Goal: Task Accomplishment & Management: Use online tool/utility

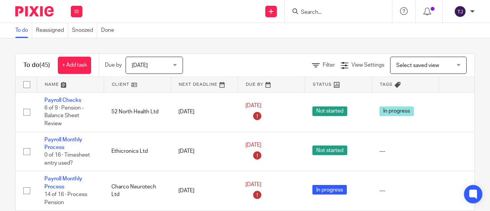
click at [323, 8] on form at bounding box center [341, 12] width 82 height 10
click at [328, 13] on input "Search" at bounding box center [334, 12] width 69 height 7
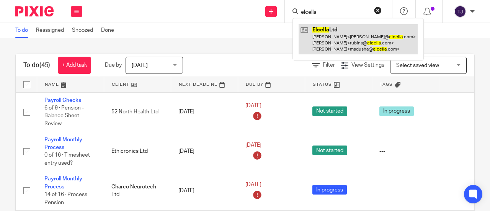
type input "elcella"
click at [320, 28] on link at bounding box center [358, 39] width 119 height 30
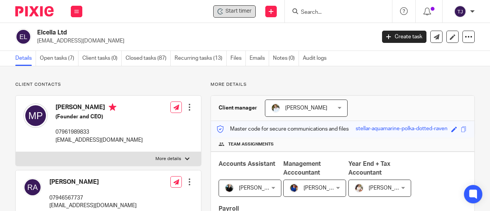
click at [246, 15] on span "Start timer" at bounding box center [239, 11] width 26 height 8
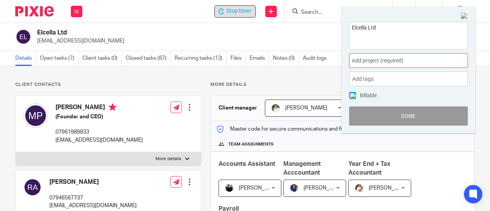
click at [367, 57] on span "Add project (required) :" at bounding box center [400, 61] width 97 height 8
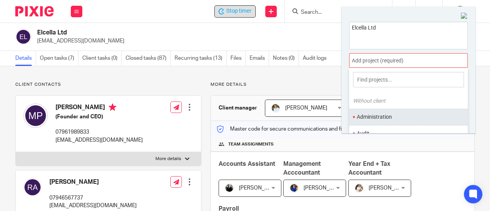
click at [383, 118] on li "Administration" at bounding box center [407, 117] width 100 height 8
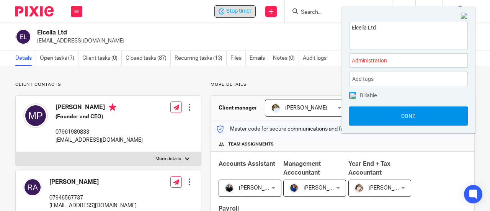
click at [381, 120] on button "Done" at bounding box center [408, 116] width 119 height 19
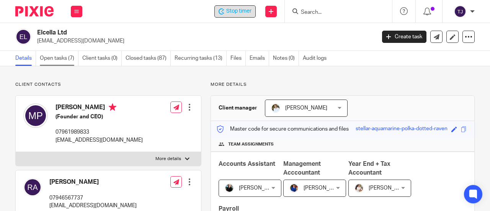
click at [70, 60] on link "Open tasks (7)" at bounding box center [59, 58] width 39 height 15
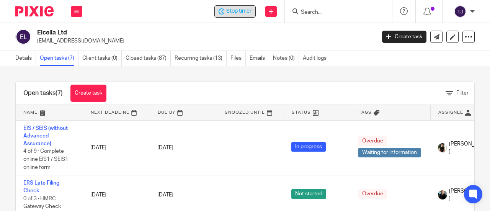
click at [240, 6] on div "Stop timer" at bounding box center [235, 11] width 41 height 12
click at [241, 14] on span "Stop timer" at bounding box center [238, 11] width 25 height 8
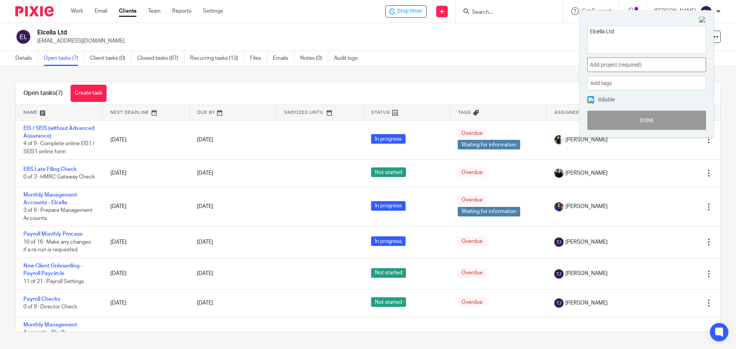
click at [490, 66] on span "Add project (required) :" at bounding box center [638, 65] width 97 height 8
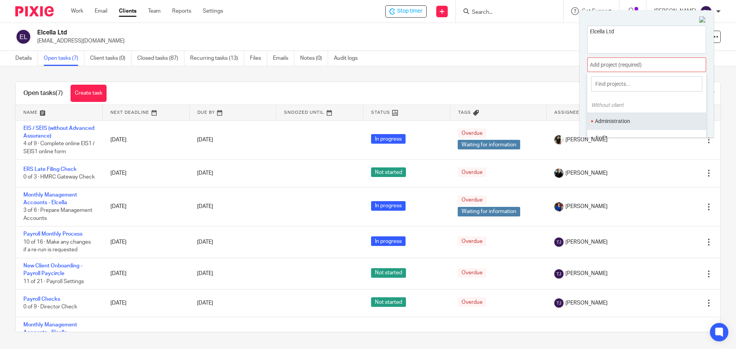
click at [490, 122] on li "Administration" at bounding box center [645, 121] width 100 height 8
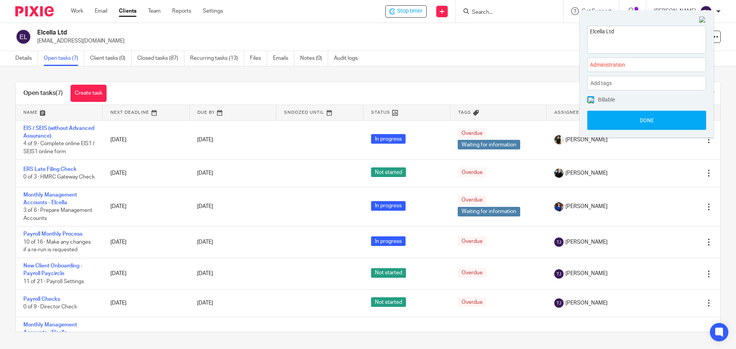
click at [490, 122] on button "Done" at bounding box center [646, 120] width 119 height 19
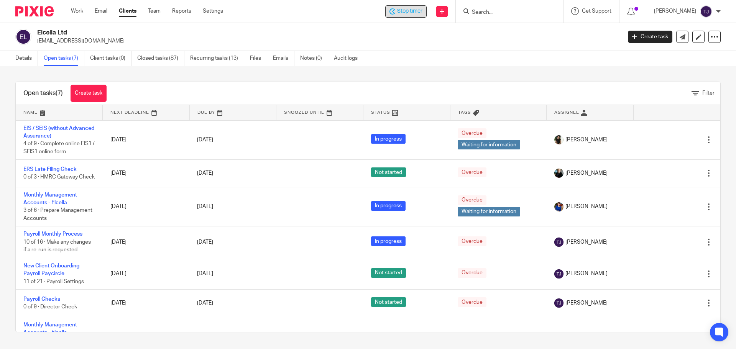
click at [413, 14] on span "Stop timer" at bounding box center [409, 11] width 25 height 8
click at [490, 10] on input "Search" at bounding box center [505, 12] width 69 height 7
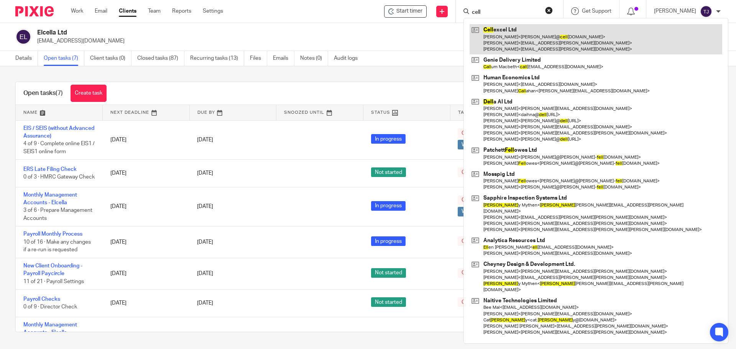
type input "cell"
click at [490, 31] on link at bounding box center [595, 39] width 252 height 30
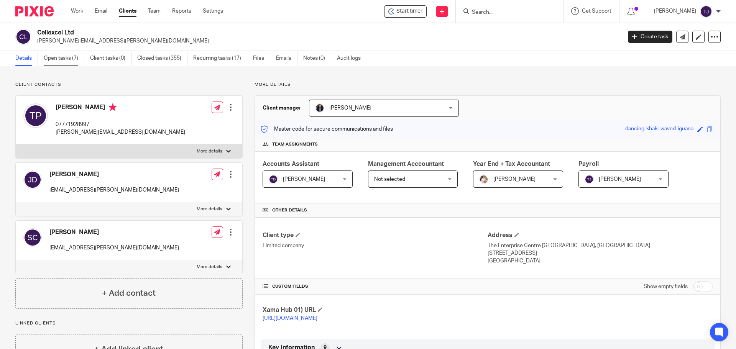
click at [66, 59] on link "Open tasks (7)" at bounding box center [64, 58] width 41 height 15
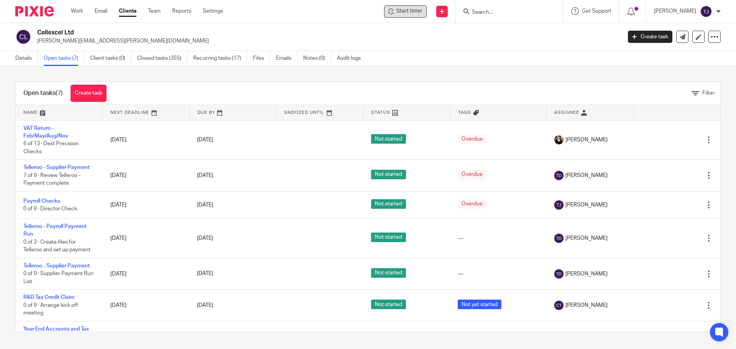
click at [416, 10] on span "Start timer" at bounding box center [409, 11] width 26 height 8
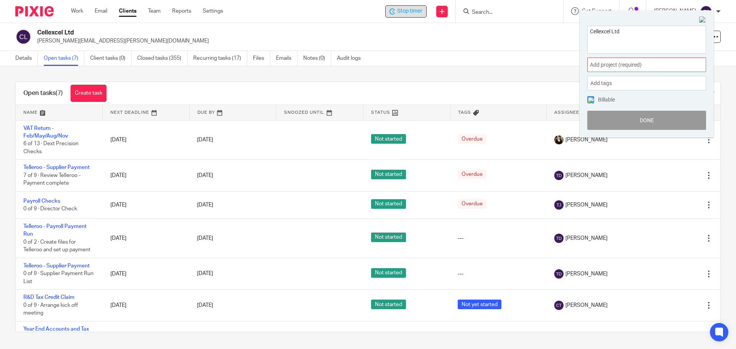
click at [611, 67] on span "Add project (required) :" at bounding box center [638, 65] width 97 height 8
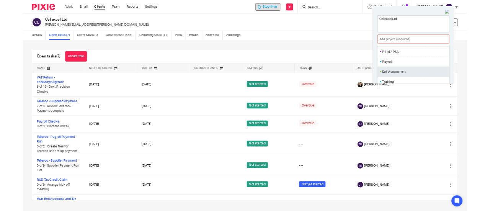
scroll to position [287, 0]
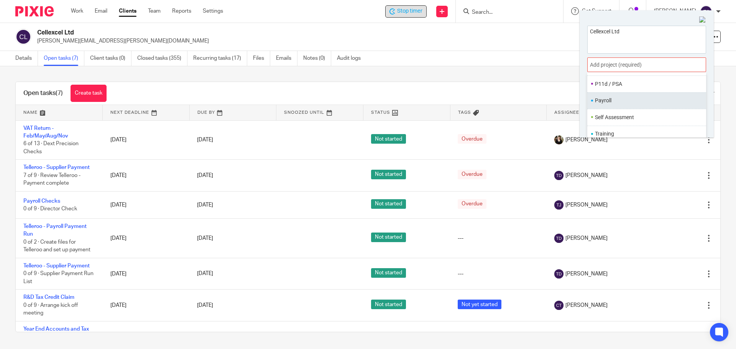
click at [623, 102] on li "Payroll" at bounding box center [645, 101] width 100 height 8
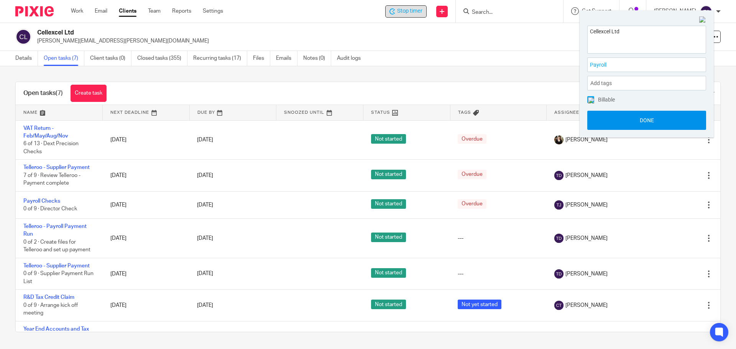
click at [620, 121] on button "Done" at bounding box center [646, 120] width 119 height 19
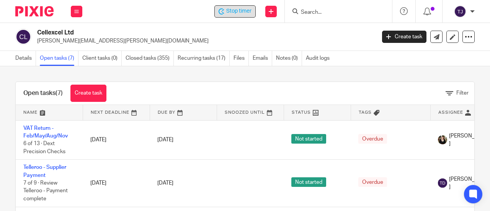
click at [229, 11] on span "Stop timer" at bounding box center [238, 11] width 25 height 8
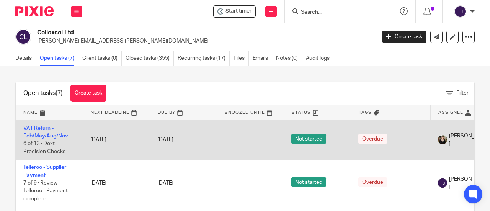
click at [245, 154] on td at bounding box center [250, 139] width 67 height 39
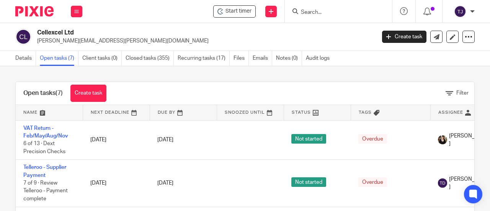
click at [470, 121] on div "Open tasks (7) Create task Filter Name Next Deadline Due By Snoozed Until Statu…" at bounding box center [245, 138] width 490 height 145
click at [270, 41] on p "jon.carter@uea.ac.uk" at bounding box center [204, 41] width 334 height 8
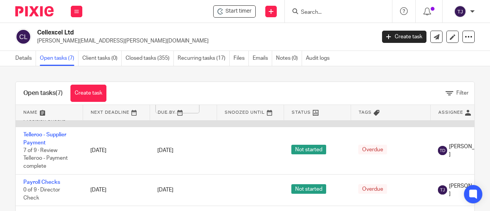
scroll to position [0, 0]
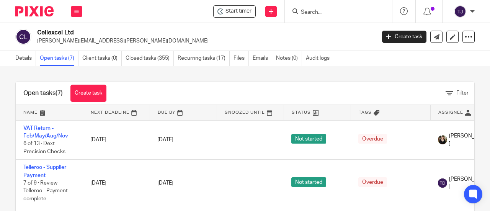
click at [277, 37] on p "jon.carter@uea.ac.uk" at bounding box center [204, 41] width 334 height 8
click at [300, 12] on div at bounding box center [337, 12] width 89 height 10
click at [310, 13] on input "Search" at bounding box center [334, 12] width 69 height 7
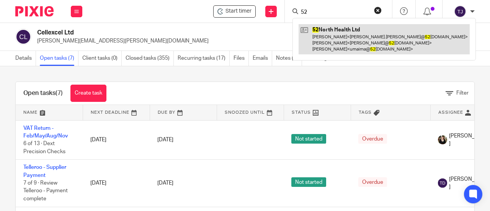
type input "52"
click at [326, 30] on link at bounding box center [384, 39] width 171 height 30
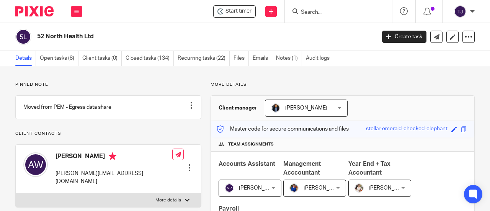
click at [54, 59] on link "Open tasks (8)" at bounding box center [59, 58] width 39 height 15
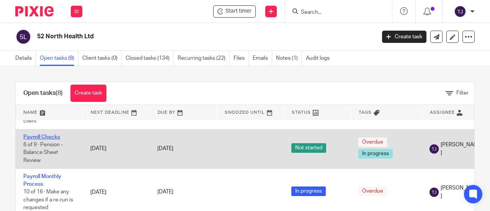
scroll to position [77, 0]
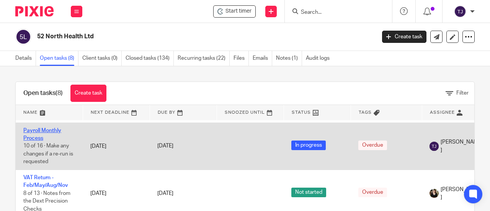
click at [53, 136] on link "Payroll Monthly Process" at bounding box center [42, 134] width 38 height 13
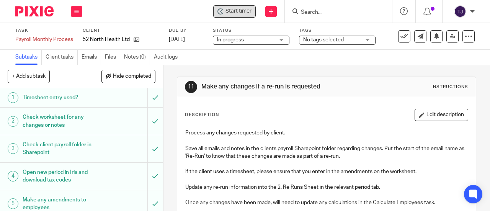
click at [241, 11] on span "Start timer" at bounding box center [239, 11] width 26 height 8
click at [235, 13] on span "Start timer" at bounding box center [239, 11] width 26 height 8
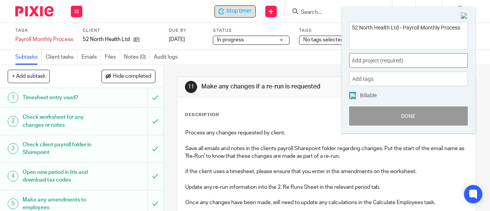
click at [424, 59] on span "Add project (required) :" at bounding box center [400, 61] width 97 height 8
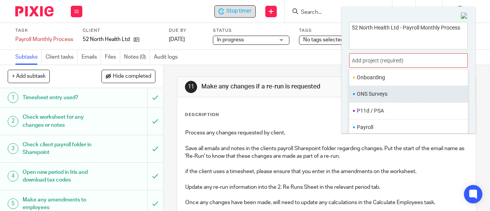
scroll to position [268, 0]
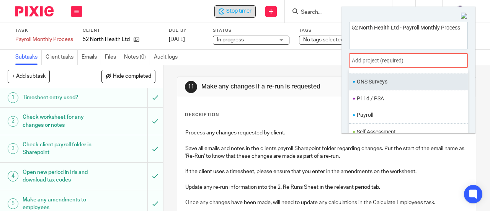
click at [402, 111] on li "Payroll" at bounding box center [407, 115] width 100 height 8
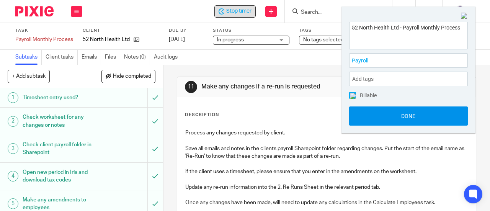
click at [401, 115] on button "Done" at bounding box center [408, 116] width 119 height 19
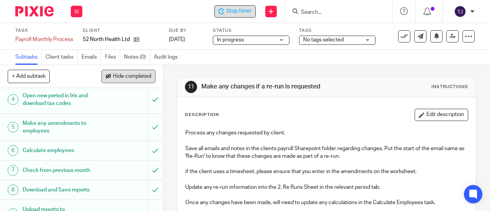
click at [139, 78] on span "Hide completed" at bounding box center [132, 77] width 38 height 6
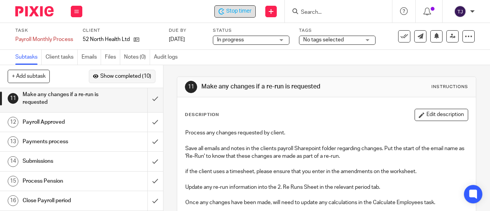
scroll to position [2, 0]
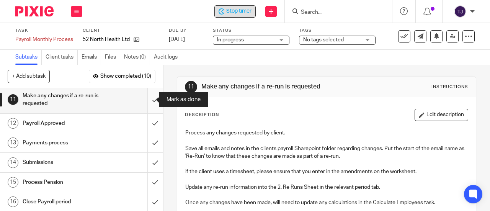
click at [148, 99] on input "submit" at bounding box center [81, 99] width 163 height 27
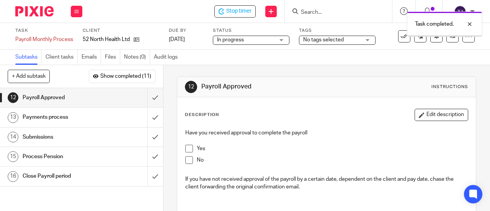
click at [186, 148] on span at bounding box center [189, 149] width 8 height 8
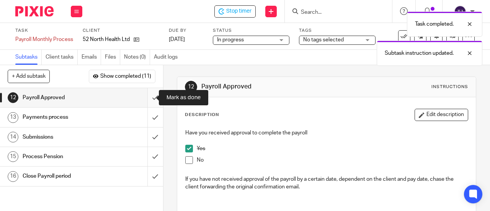
click at [146, 97] on input "submit" at bounding box center [81, 97] width 163 height 19
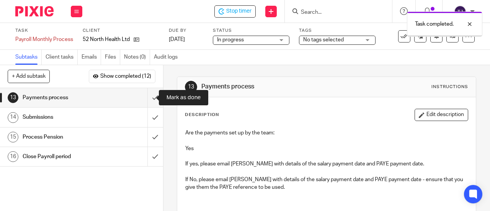
click at [146, 97] on input "submit" at bounding box center [81, 97] width 163 height 19
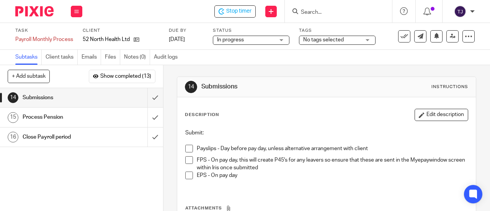
click at [333, 13] on input "Search" at bounding box center [334, 12] width 69 height 7
click at [249, 10] on span "Stop timer" at bounding box center [238, 11] width 25 height 8
click at [325, 9] on input "Search" at bounding box center [334, 12] width 69 height 7
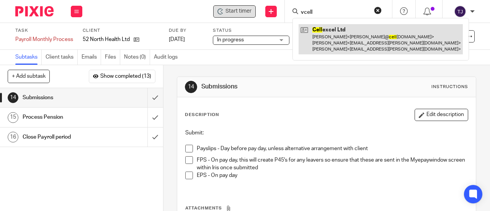
type input "vcell"
click at [323, 30] on link at bounding box center [381, 39] width 164 height 30
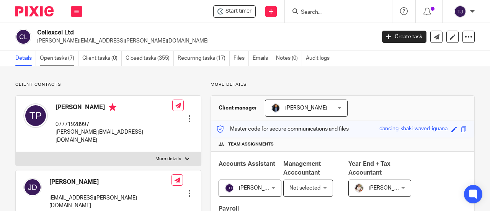
click at [56, 59] on link "Open tasks (7)" at bounding box center [59, 58] width 39 height 15
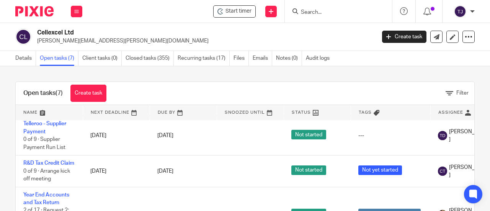
click at [307, 10] on input "Search" at bounding box center [334, 12] width 69 height 7
click at [205, 30] on h2 "Cellexcel Ltd" at bounding box center [170, 33] width 267 height 8
click at [328, 11] on input "Search" at bounding box center [334, 12] width 69 height 7
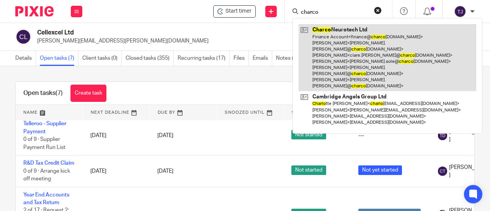
type input "charco"
click at [325, 33] on link at bounding box center [388, 57] width 178 height 67
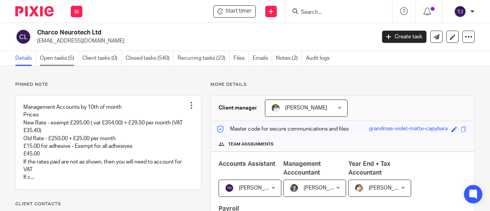
click at [64, 57] on link "Open tasks (5)" at bounding box center [59, 58] width 39 height 15
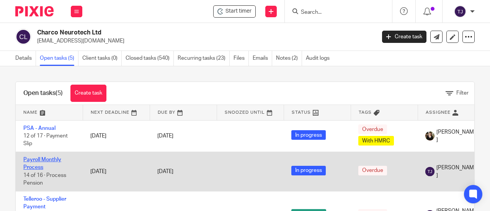
click at [54, 161] on link "Payroll Monthly Process" at bounding box center [42, 163] width 38 height 13
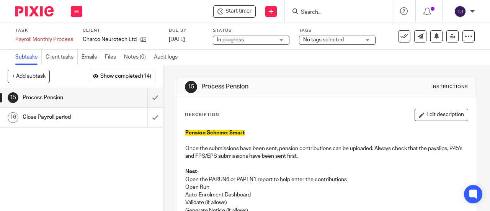
click at [473, 137] on div "15 Process Pension Instructions Description Edit description Pension Scheme: Sm…" at bounding box center [327, 138] width 327 height 146
click at [316, 9] on input "Search" at bounding box center [334, 12] width 69 height 7
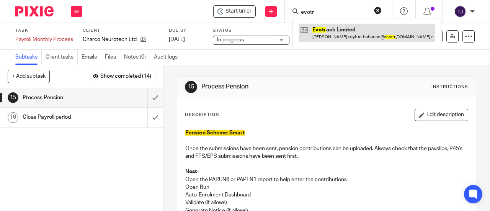
type input "evotr"
click at [320, 28] on link at bounding box center [367, 33] width 136 height 18
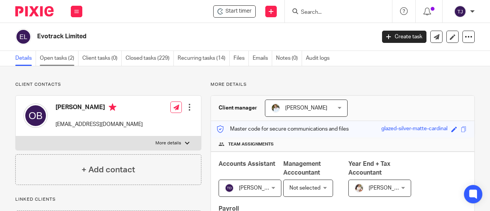
click at [59, 58] on link "Open tasks (2)" at bounding box center [59, 58] width 39 height 15
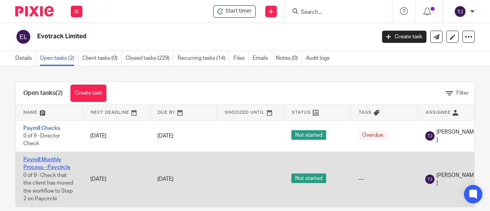
click at [58, 159] on link "Payroll Monthly Process - Paycircle" at bounding box center [46, 163] width 47 height 13
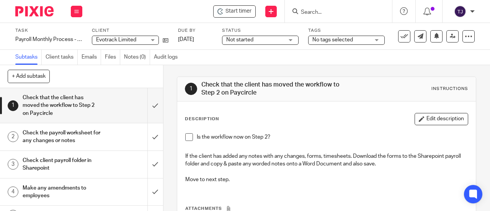
click at [242, 39] on span "Not started" at bounding box center [239, 39] width 27 height 5
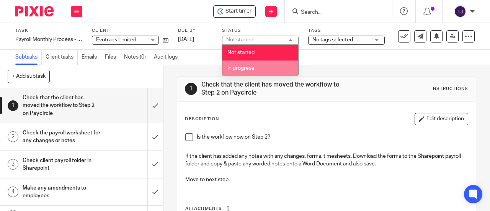
click at [246, 69] on span "In progress" at bounding box center [241, 68] width 27 height 5
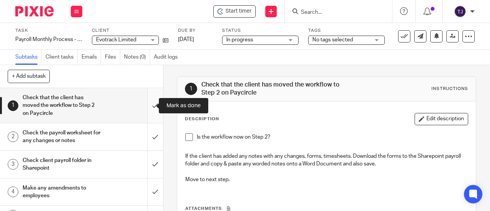
click at [149, 104] on input "submit" at bounding box center [81, 105] width 163 height 35
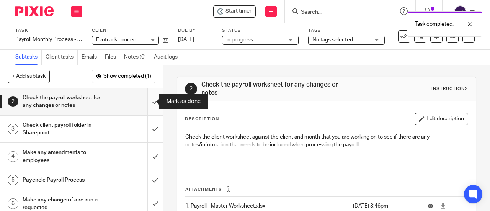
click at [150, 99] on input "submit" at bounding box center [81, 101] width 163 height 27
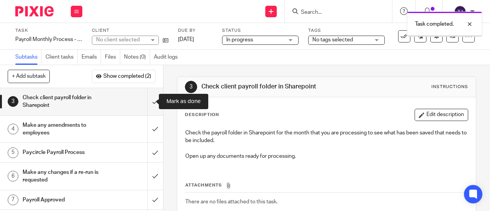
click at [150, 99] on input "submit" at bounding box center [81, 101] width 163 height 27
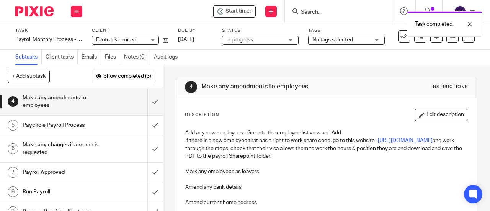
click at [245, 13] on div "Task completed." at bounding box center [364, 22] width 238 height 29
click at [244, 9] on span "Start timer" at bounding box center [239, 11] width 26 height 8
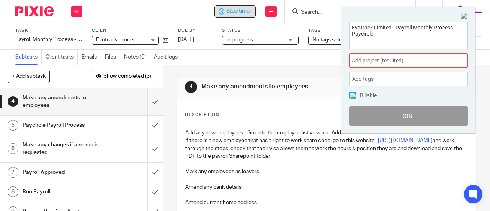
click at [388, 59] on span "Add project (required) :" at bounding box center [400, 61] width 97 height 8
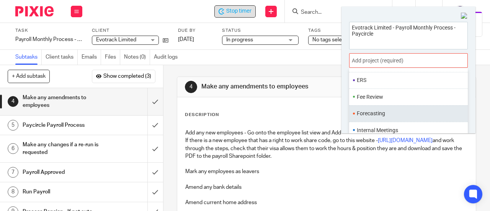
scroll to position [268, 0]
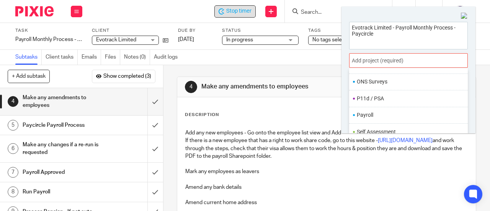
click at [381, 111] on li "Payroll" at bounding box center [407, 115] width 100 height 8
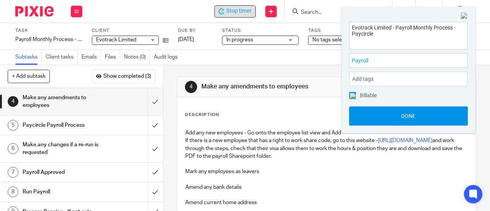
click at [382, 113] on button "Done" at bounding box center [408, 116] width 119 height 19
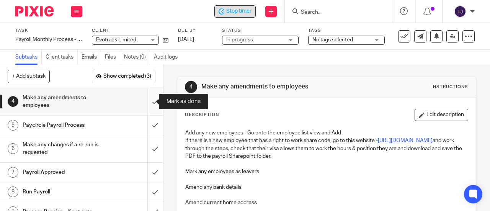
click at [150, 100] on input "submit" at bounding box center [81, 101] width 163 height 27
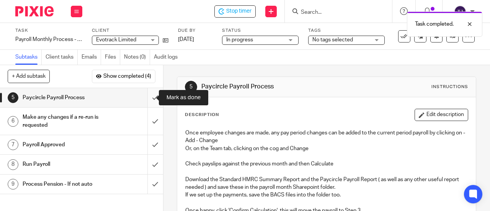
click at [146, 98] on input "submit" at bounding box center [81, 97] width 163 height 19
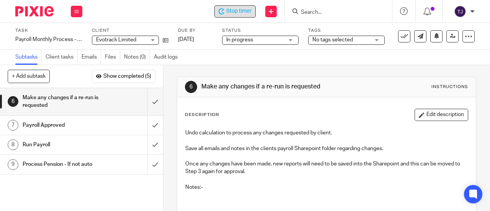
click at [251, 15] on span "Stop timer" at bounding box center [238, 11] width 25 height 8
click at [327, 10] on input "Search" at bounding box center [334, 12] width 69 height 7
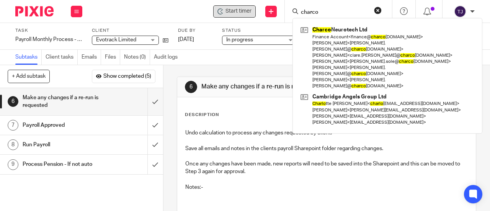
type input "charco"
click at [379, 11] on button "reset" at bounding box center [378, 11] width 8 height 8
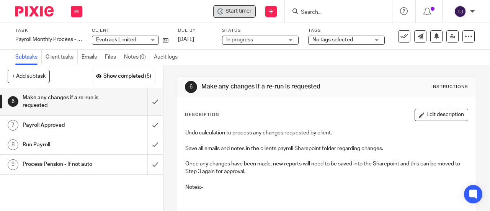
click at [245, 13] on span "Start timer" at bounding box center [239, 11] width 26 height 8
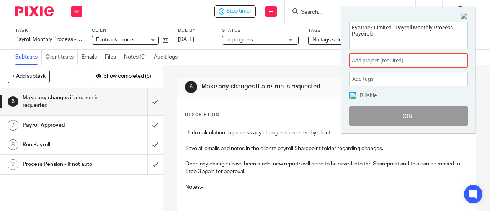
click at [372, 61] on span "Add project (required) :" at bounding box center [400, 61] width 97 height 8
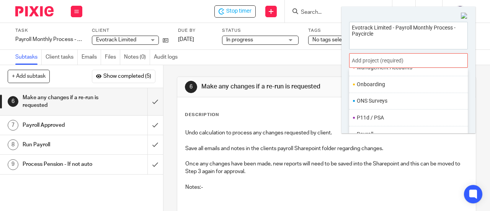
scroll to position [268, 0]
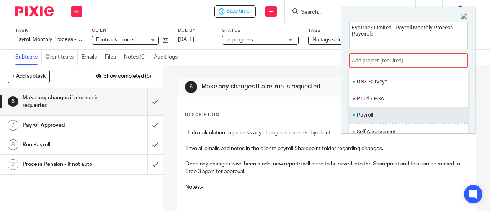
click at [395, 111] on li "Payroll" at bounding box center [407, 115] width 100 height 8
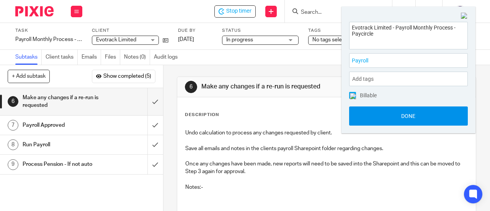
click at [399, 113] on button "Done" at bounding box center [408, 116] width 119 height 19
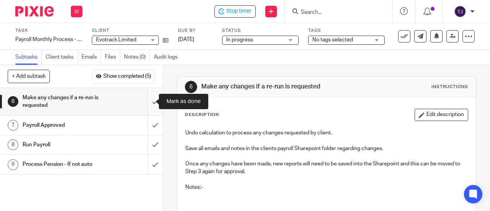
click at [147, 102] on input "submit" at bounding box center [81, 101] width 163 height 27
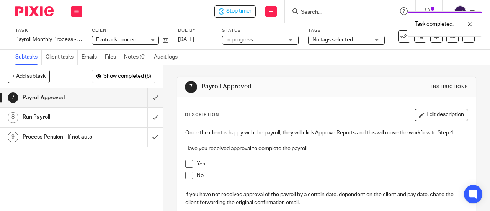
click at [187, 164] on span at bounding box center [189, 164] width 8 height 8
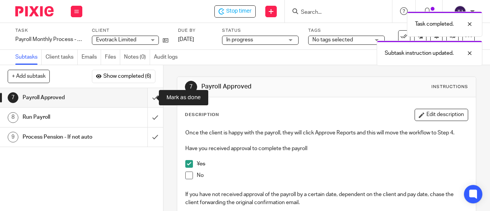
click at [147, 98] on input "submit" at bounding box center [81, 97] width 163 height 19
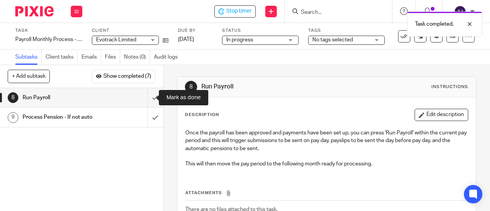
click at [147, 98] on input "submit" at bounding box center [81, 97] width 163 height 19
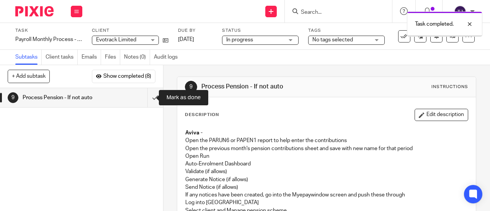
click at [147, 98] on input "submit" at bounding box center [81, 97] width 163 height 19
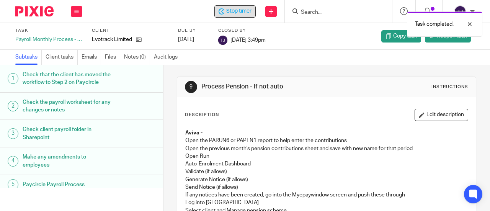
click at [236, 13] on span "Stop timer" at bounding box center [238, 11] width 25 height 8
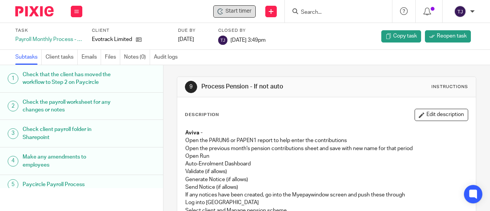
click at [312, 10] on input "Search" at bounding box center [334, 12] width 69 height 7
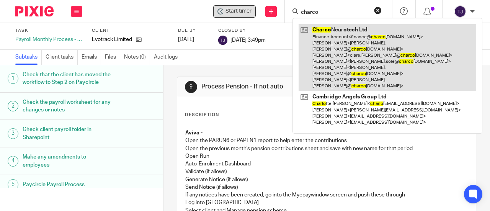
type input "charco"
click at [328, 30] on link at bounding box center [388, 57] width 178 height 67
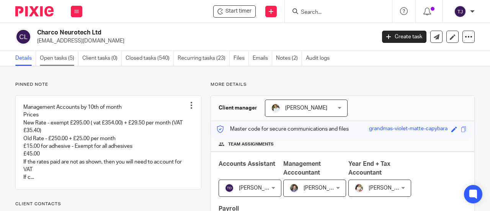
click at [63, 56] on link "Open tasks (5)" at bounding box center [59, 58] width 39 height 15
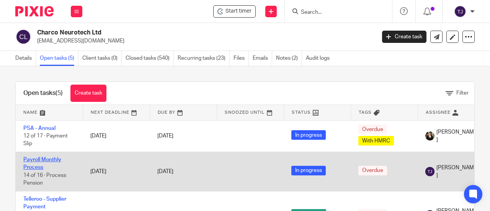
click at [56, 161] on link "Payroll Monthly Process" at bounding box center [42, 163] width 38 height 13
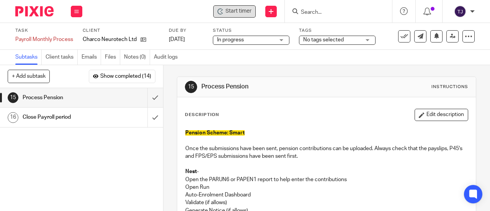
click at [235, 16] on div "Start timer" at bounding box center [234, 11] width 43 height 12
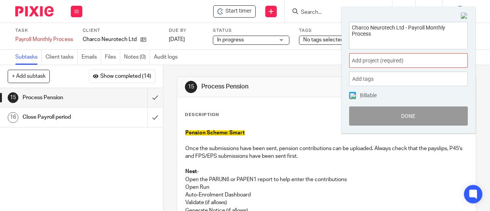
click at [390, 62] on span "Add project (required) :" at bounding box center [400, 61] width 97 height 8
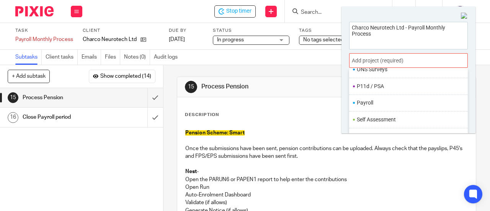
scroll to position [281, 0]
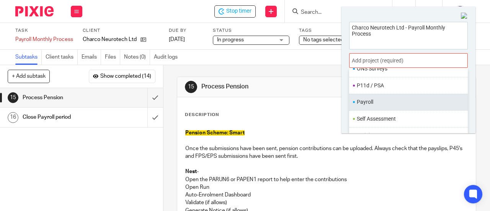
click at [384, 101] on li "Payroll" at bounding box center [407, 102] width 100 height 8
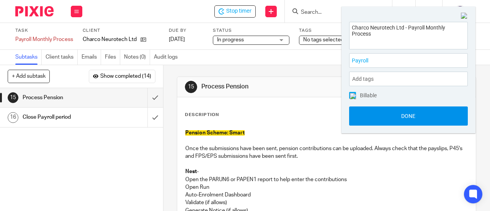
click at [383, 110] on button "Done" at bounding box center [408, 116] width 119 height 19
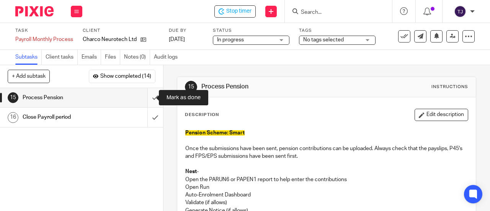
click at [147, 99] on input "submit" at bounding box center [81, 97] width 163 height 19
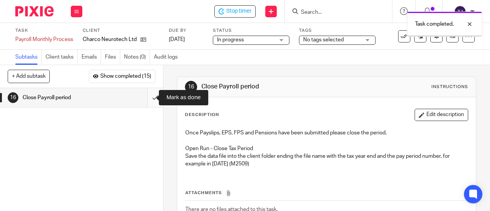
click at [147, 99] on input "submit" at bounding box center [81, 97] width 163 height 19
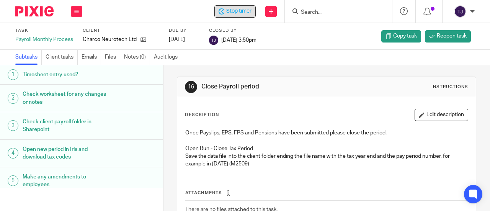
click at [238, 14] on span "Stop timer" at bounding box center [238, 11] width 25 height 8
click at [322, 10] on input "Search" at bounding box center [334, 12] width 69 height 7
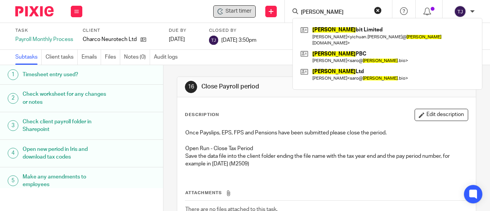
drag, startPoint x: 320, startPoint y: 10, endPoint x: 297, endPoint y: 16, distance: 23.1
click at [297, 16] on div "[PERSON_NAME] [PERSON_NAME] bit Limited [PERSON_NAME] < yichuan.[PERSON_NAME]@ …" at bounding box center [338, 11] width 107 height 23
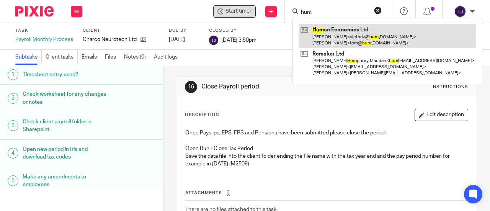
type input "hum"
click at [321, 28] on link at bounding box center [388, 36] width 178 height 24
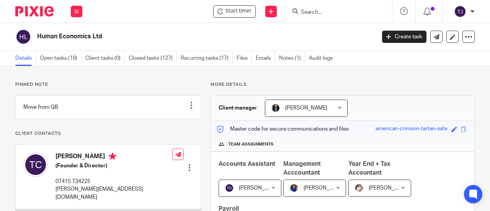
click at [329, 13] on input "Search" at bounding box center [334, 12] width 69 height 7
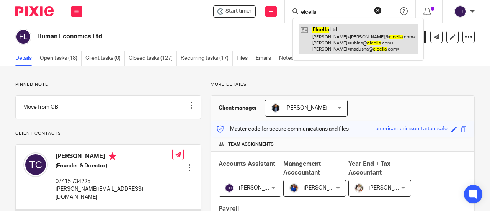
type input "elcella"
click at [321, 29] on link at bounding box center [358, 39] width 119 height 30
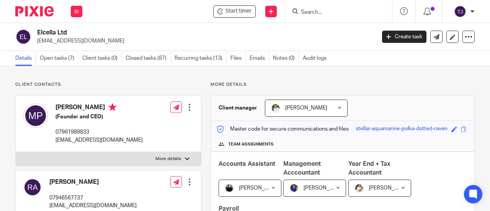
click at [311, 10] on input "Search" at bounding box center [334, 12] width 69 height 7
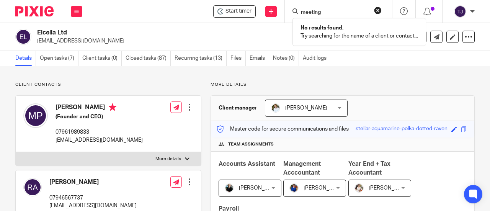
drag, startPoint x: 325, startPoint y: 11, endPoint x: 298, endPoint y: 15, distance: 26.8
click at [298, 15] on div "meeting" at bounding box center [337, 12] width 89 height 10
type input "payroll meeting"
click at [377, 10] on button "reset" at bounding box center [378, 11] width 8 height 8
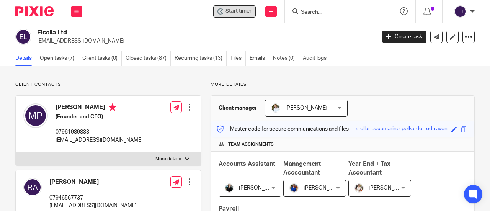
click at [243, 15] on div "Start timer" at bounding box center [234, 11] width 43 height 12
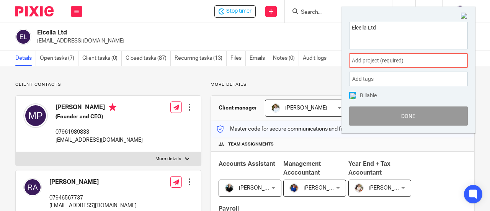
click at [364, 57] on span "Add project (required) :" at bounding box center [400, 61] width 97 height 8
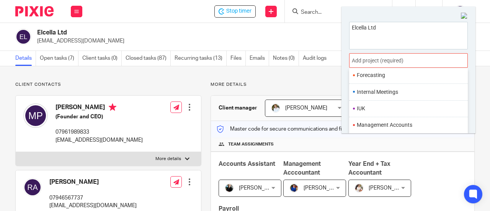
scroll to position [268, 0]
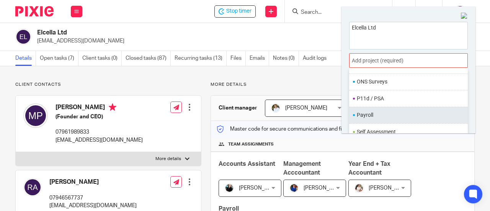
click at [379, 111] on li "Payroll" at bounding box center [407, 115] width 100 height 8
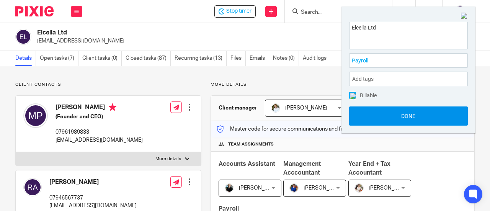
click at [379, 114] on button "Done" at bounding box center [408, 116] width 119 height 19
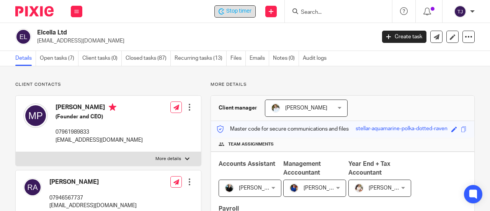
click at [244, 13] on span "Stop timer" at bounding box center [238, 11] width 25 height 8
